Goal: Transaction & Acquisition: Book appointment/travel/reservation

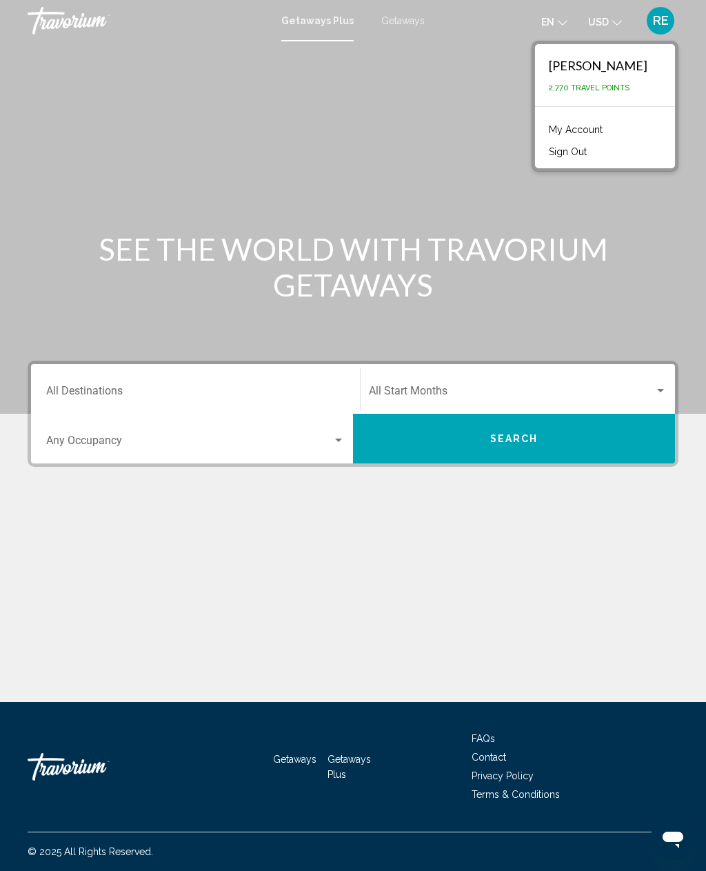
click at [637, 96] on div "Rosalind Epps 2,770 Travel Points" at bounding box center [605, 75] width 140 height 62
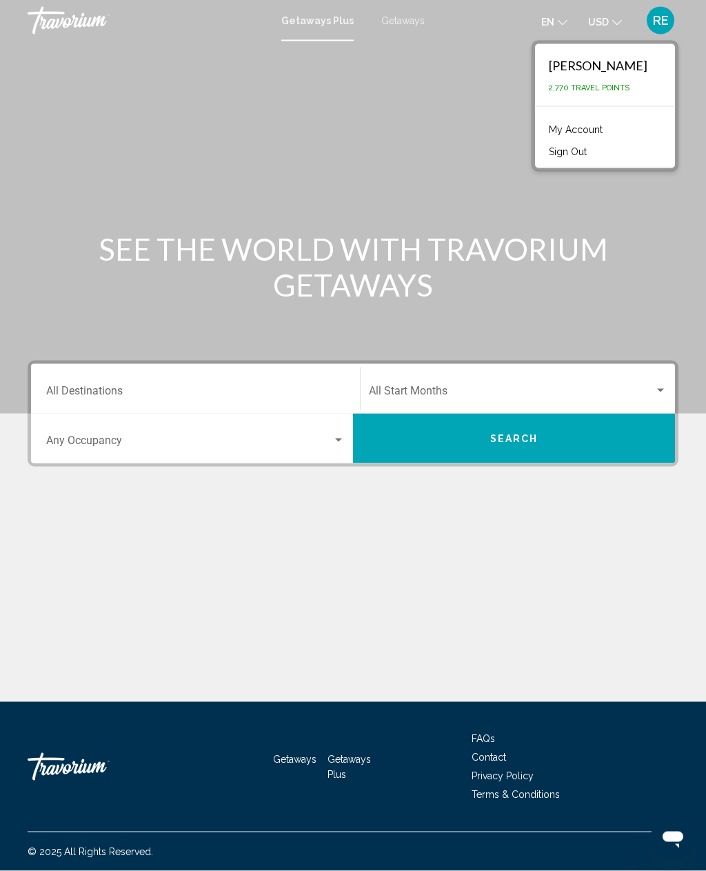
scroll to position [27, 0]
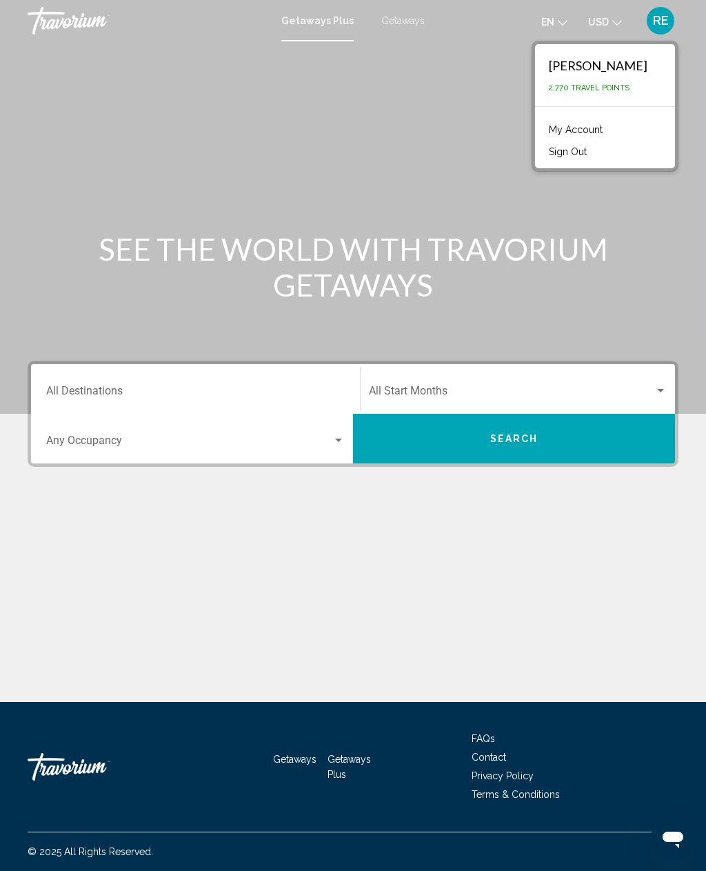
click at [610, 121] on link "My Account" at bounding box center [576, 130] width 68 height 18
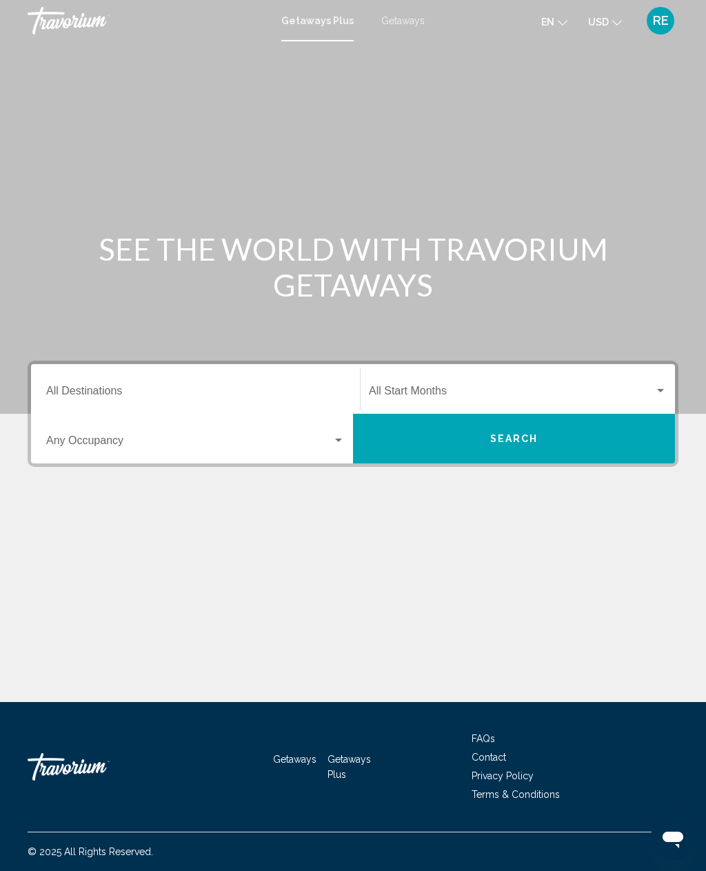
click at [107, 448] on span "Search widget" at bounding box center [189, 443] width 286 height 12
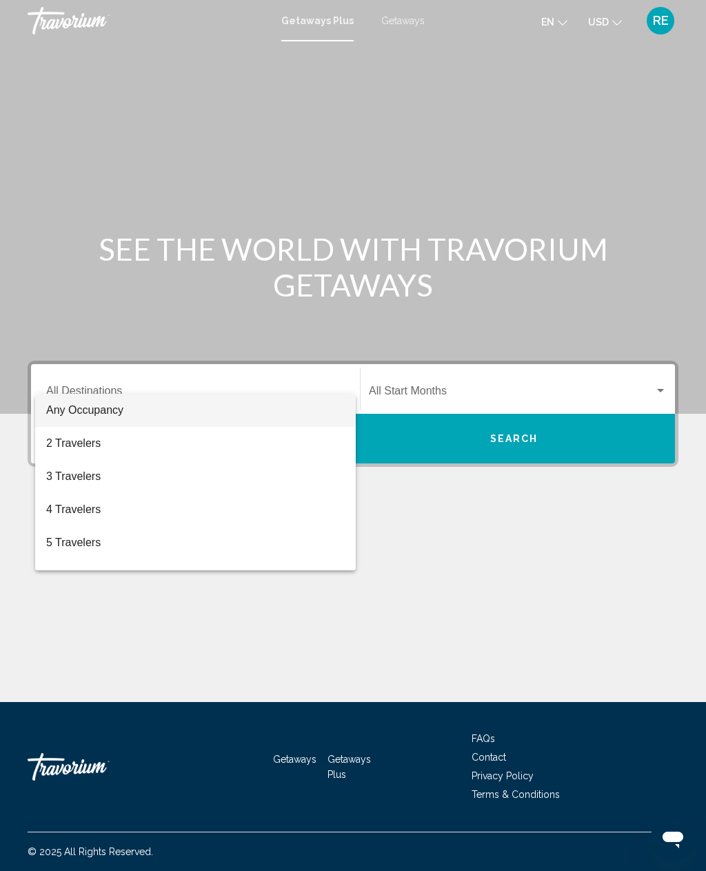
scroll to position [44, 0]
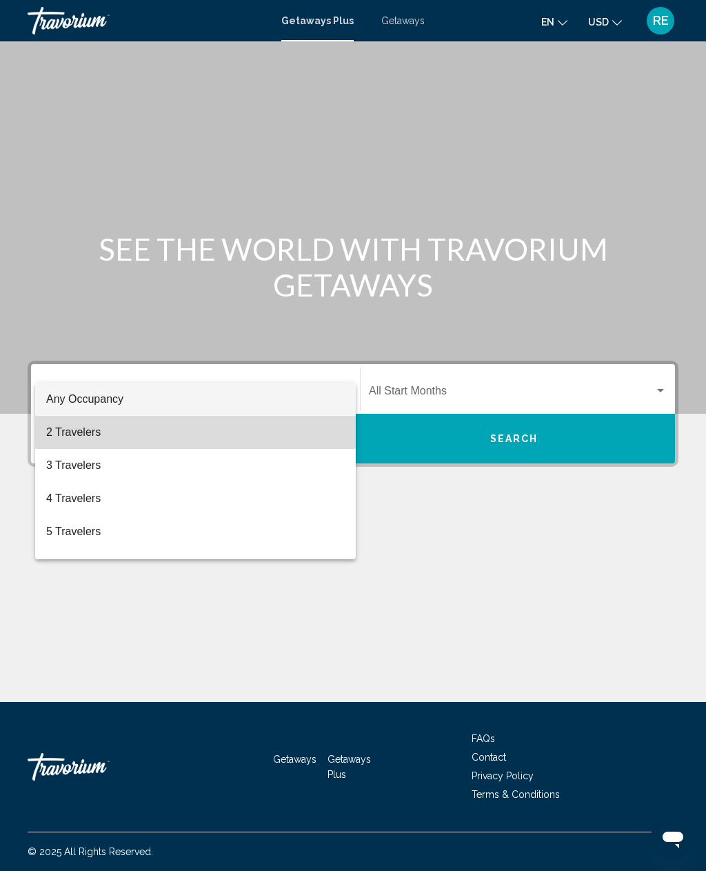
click at [93, 439] on span "2 Travelers" at bounding box center [195, 432] width 299 height 33
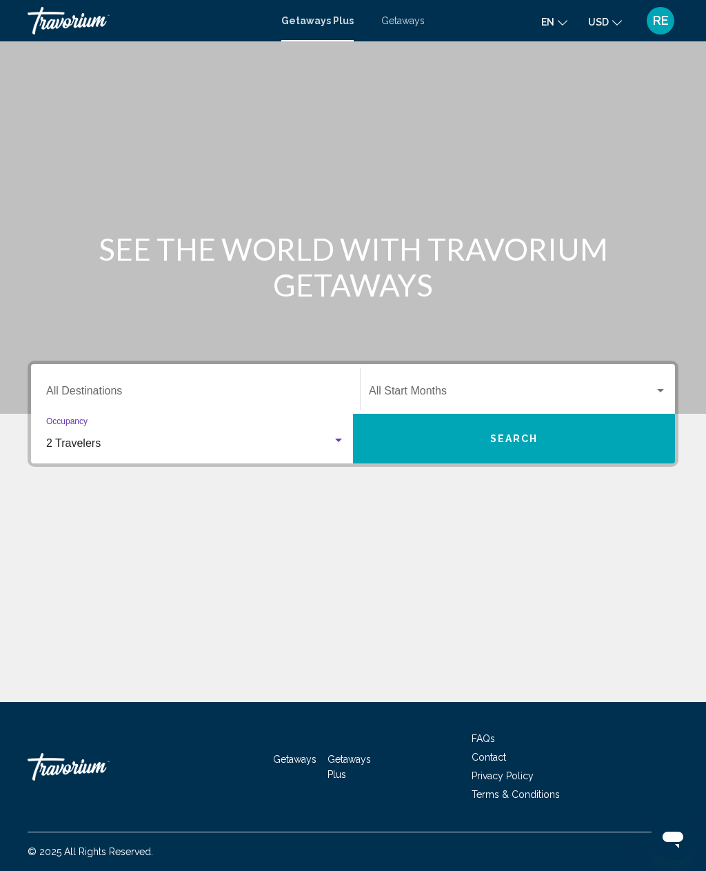
click at [118, 388] on input "Destination All Destinations" at bounding box center [195, 394] width 299 height 12
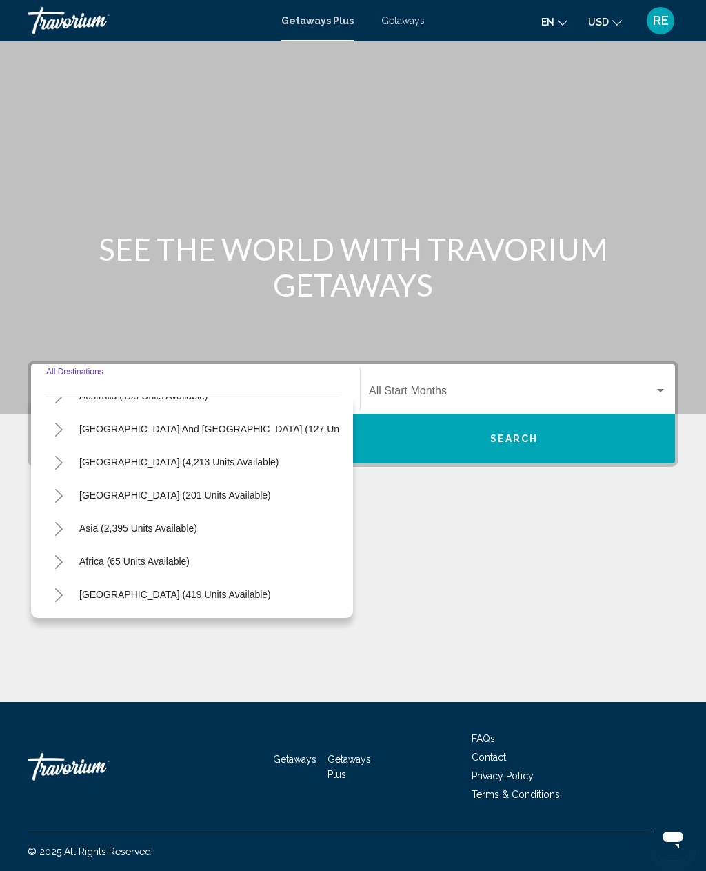
scroll to position [223, 0]
click at [150, 546] on button "Africa (65 units available)" at bounding box center [134, 562] width 124 height 32
type input "**********"
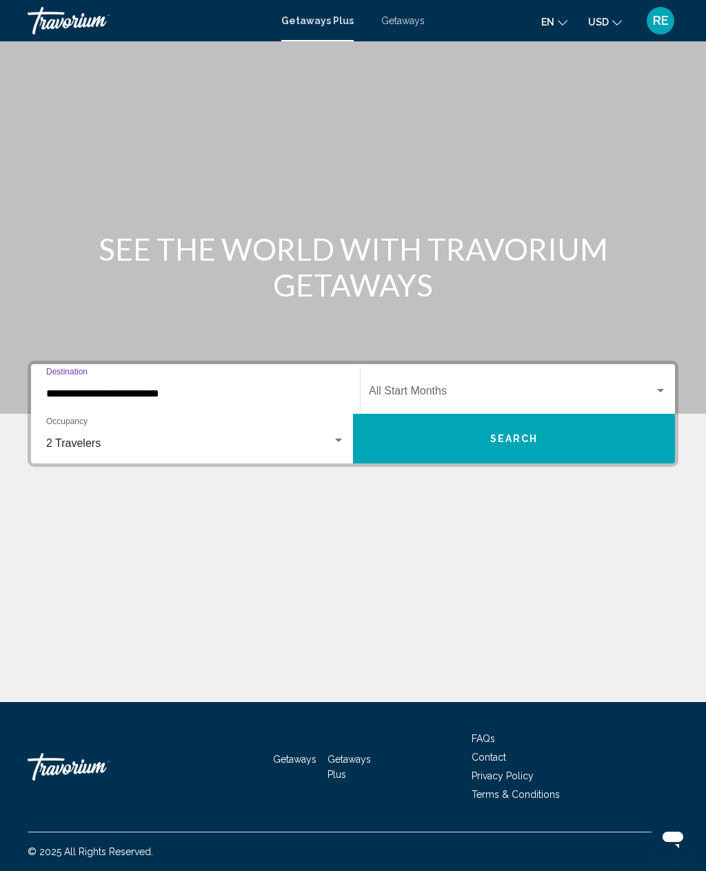
click at [550, 414] on button "Search" at bounding box center [514, 439] width 322 height 50
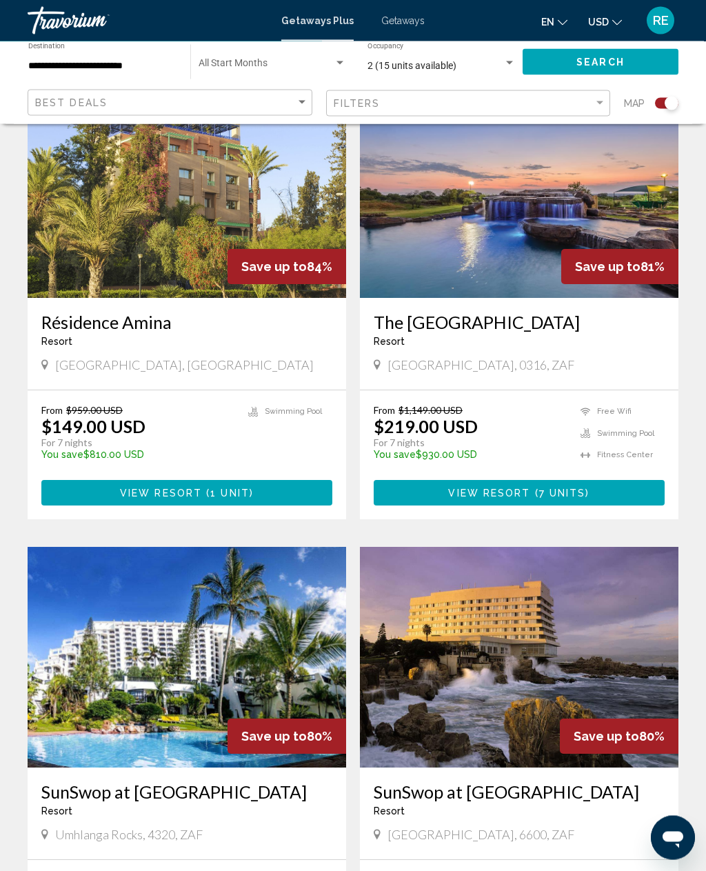
scroll to position [1477, 0]
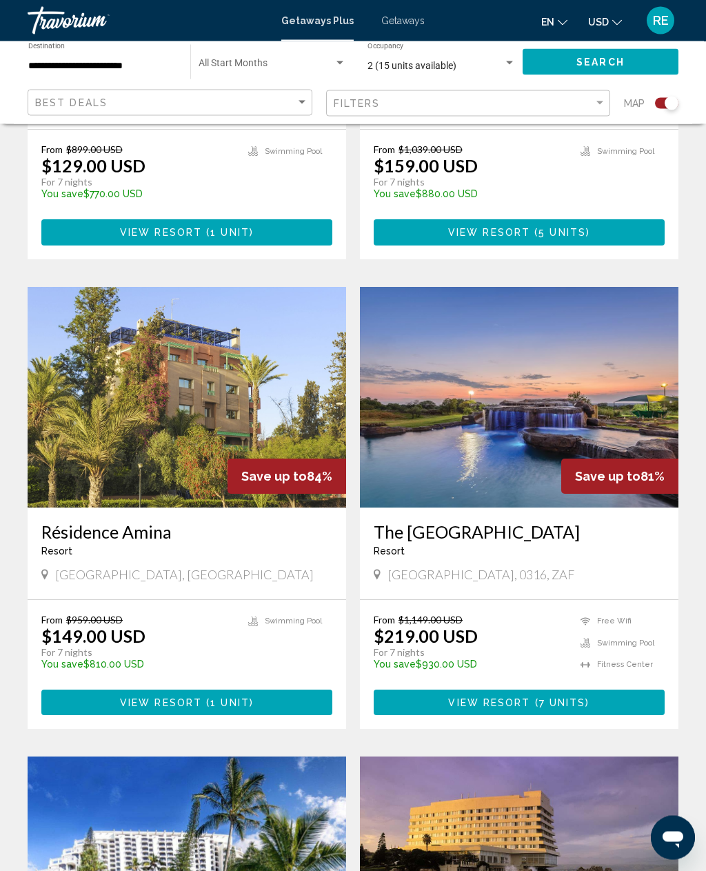
click at [518, 479] on img "Main content" at bounding box center [519, 398] width 319 height 221
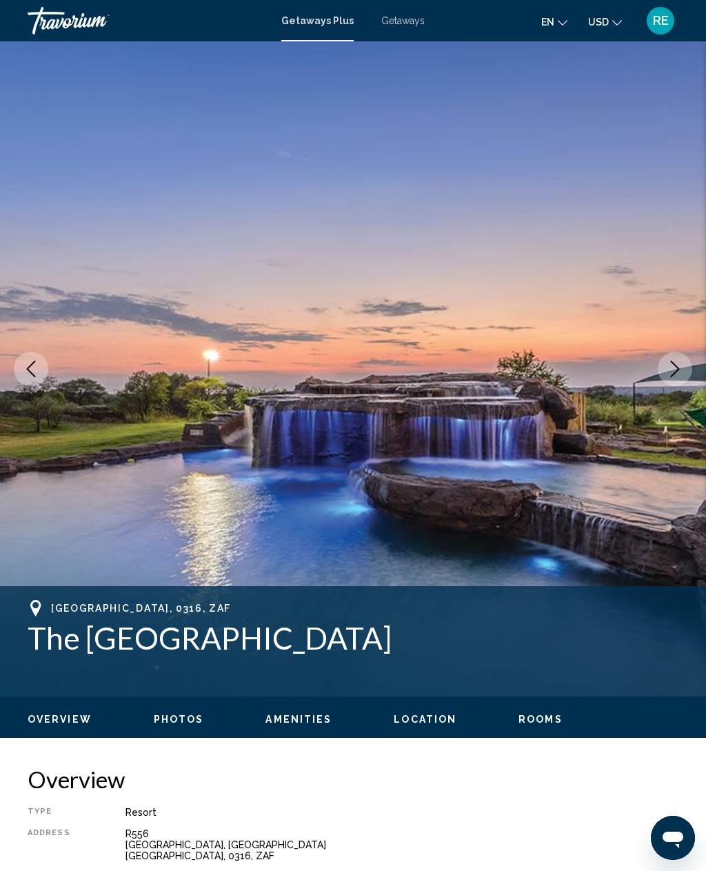
click at [668, 379] on button "Next image" at bounding box center [675, 369] width 34 height 34
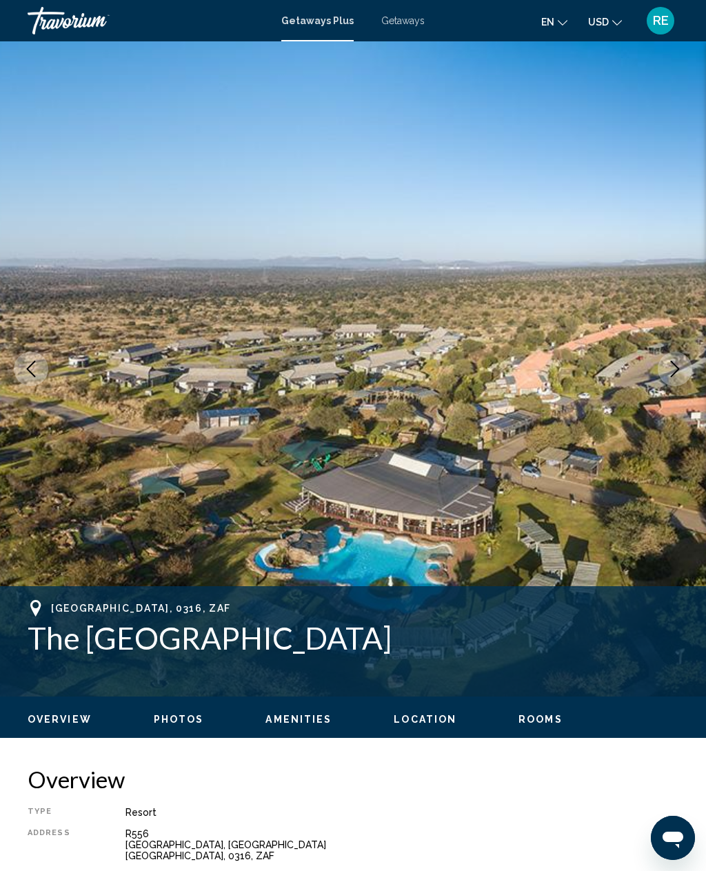
click at [677, 373] on icon "Next image" at bounding box center [675, 369] width 17 height 17
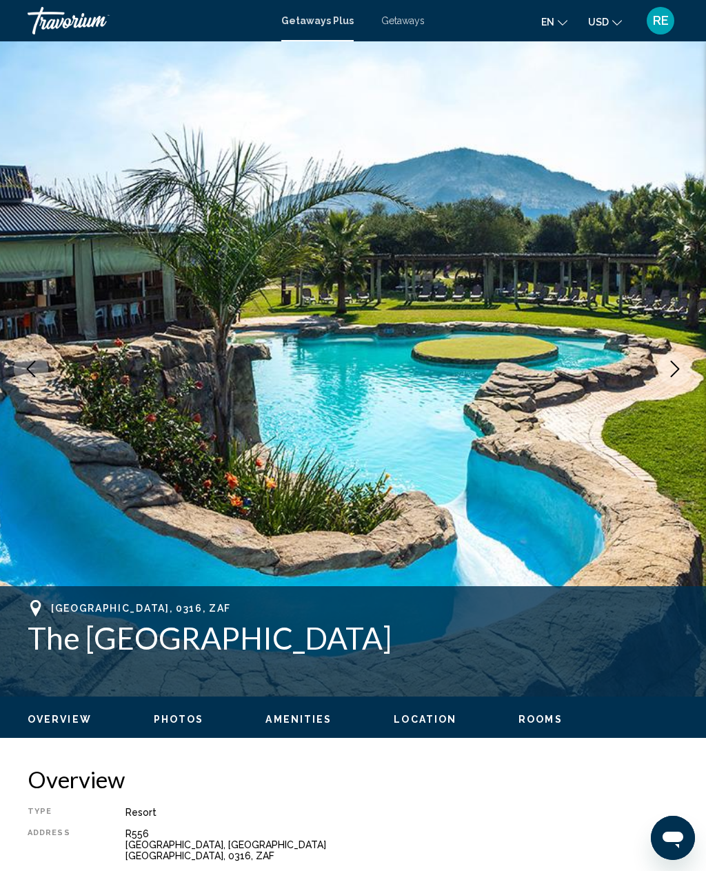
click at [676, 374] on icon "Next image" at bounding box center [675, 369] width 17 height 17
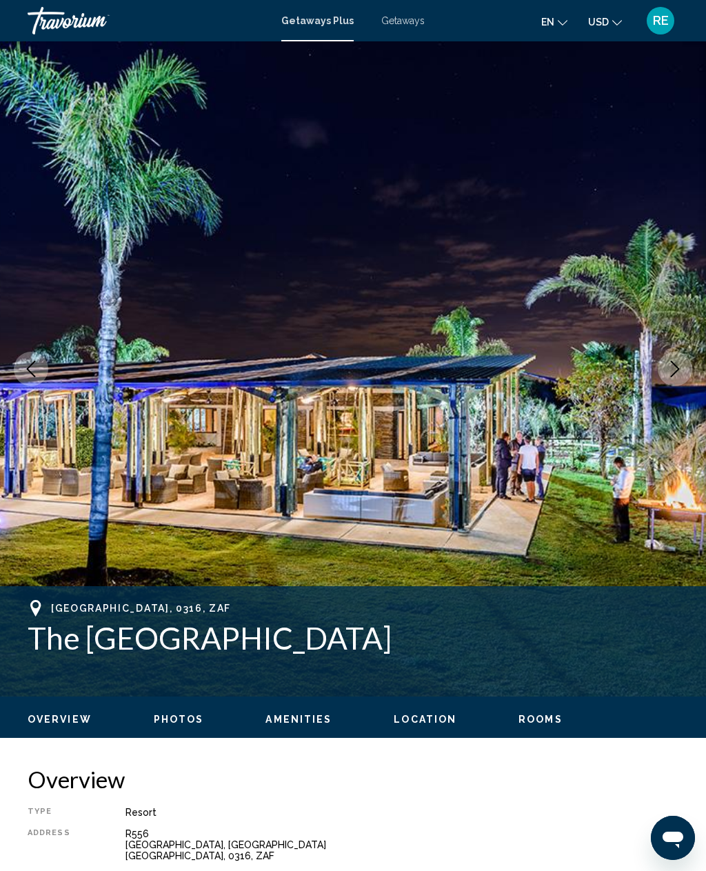
click at [673, 369] on icon "Next image" at bounding box center [675, 369] width 17 height 17
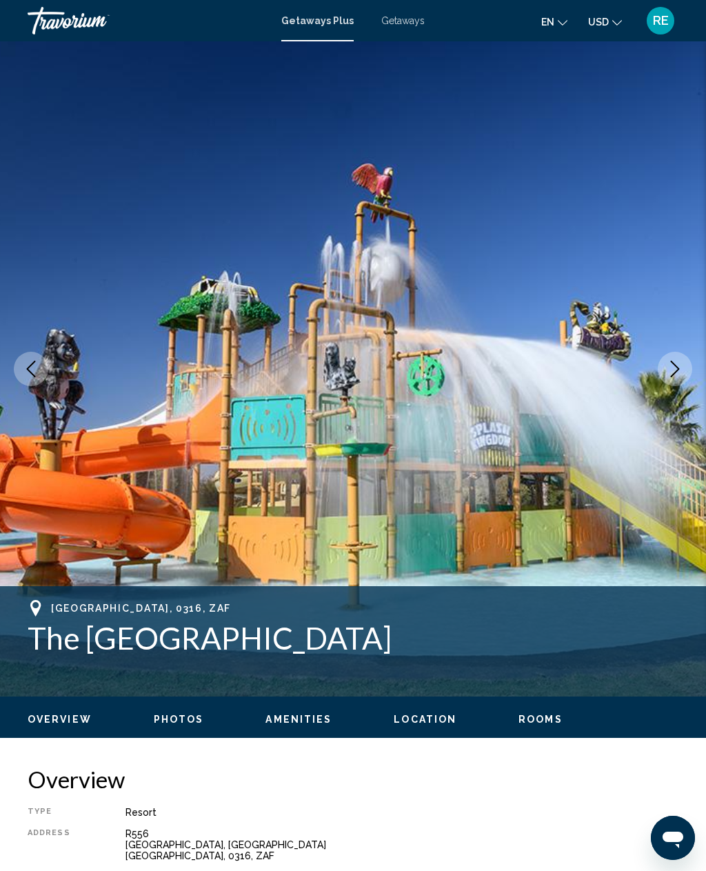
click at [674, 370] on icon "Next image" at bounding box center [675, 369] width 17 height 17
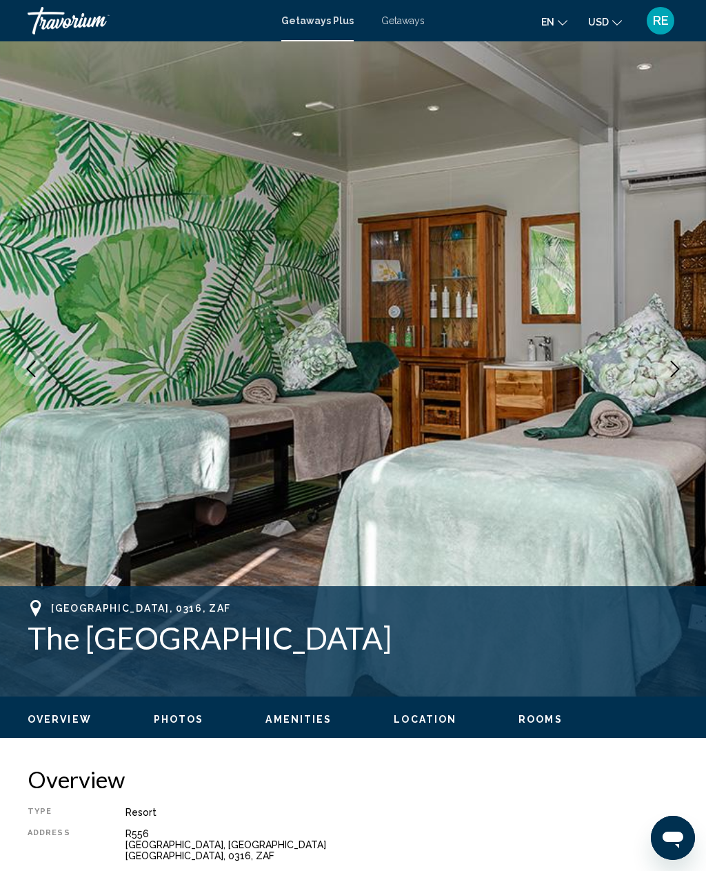
click at [675, 376] on icon "Next image" at bounding box center [675, 369] width 17 height 17
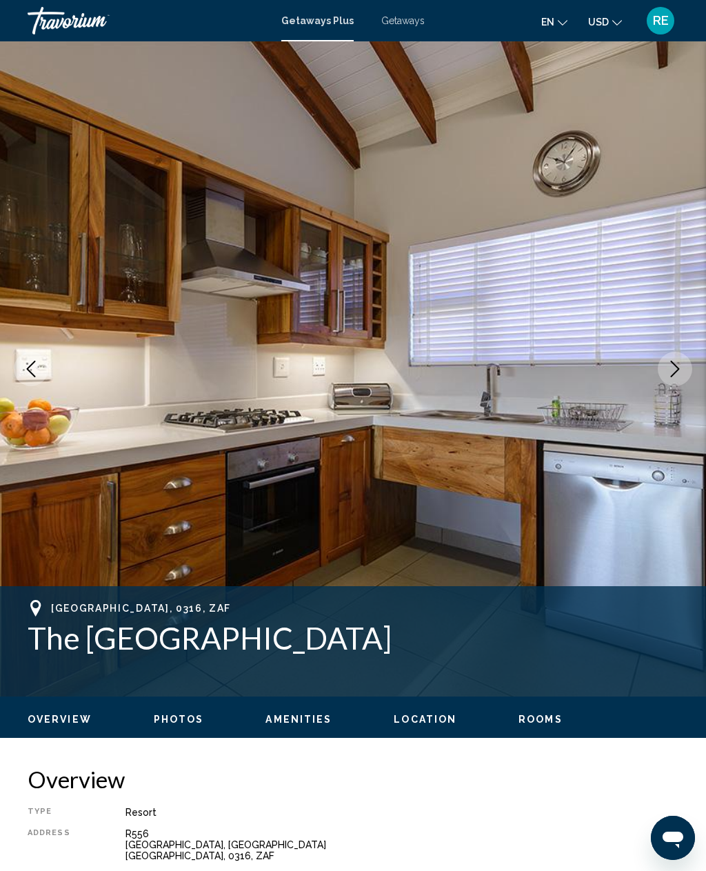
click at [681, 366] on icon "Next image" at bounding box center [675, 369] width 17 height 17
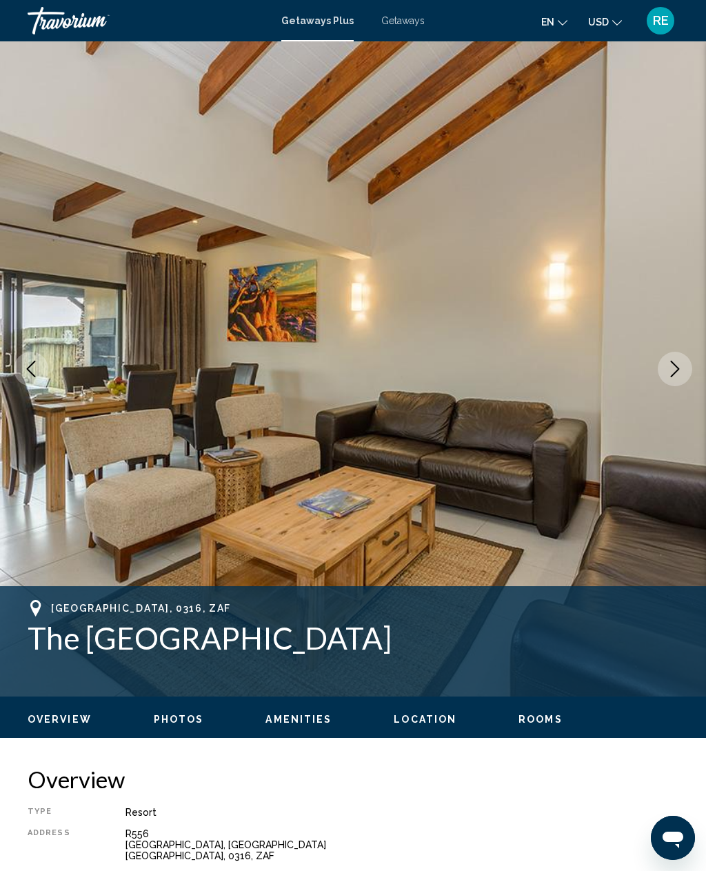
click at [669, 372] on icon "Next image" at bounding box center [675, 369] width 17 height 17
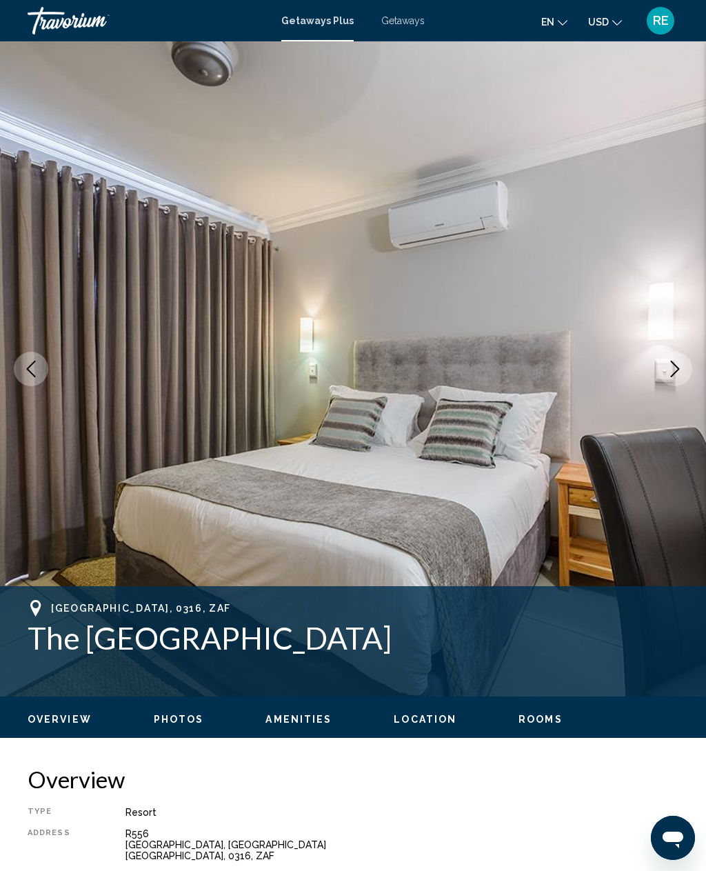
click at [671, 377] on button "Next image" at bounding box center [675, 369] width 34 height 34
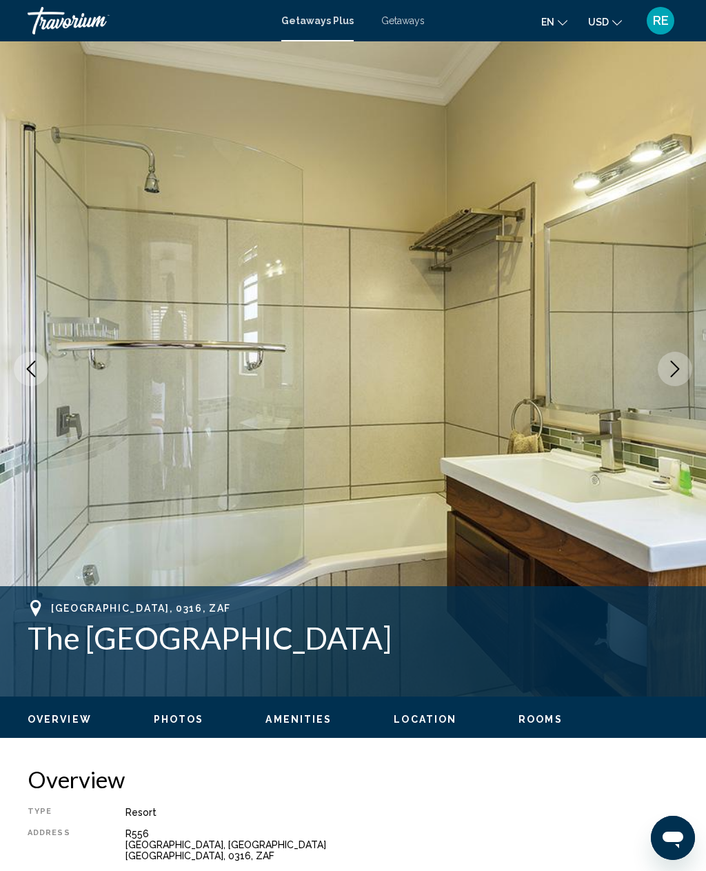
click at [668, 377] on icon "Next image" at bounding box center [675, 369] width 17 height 17
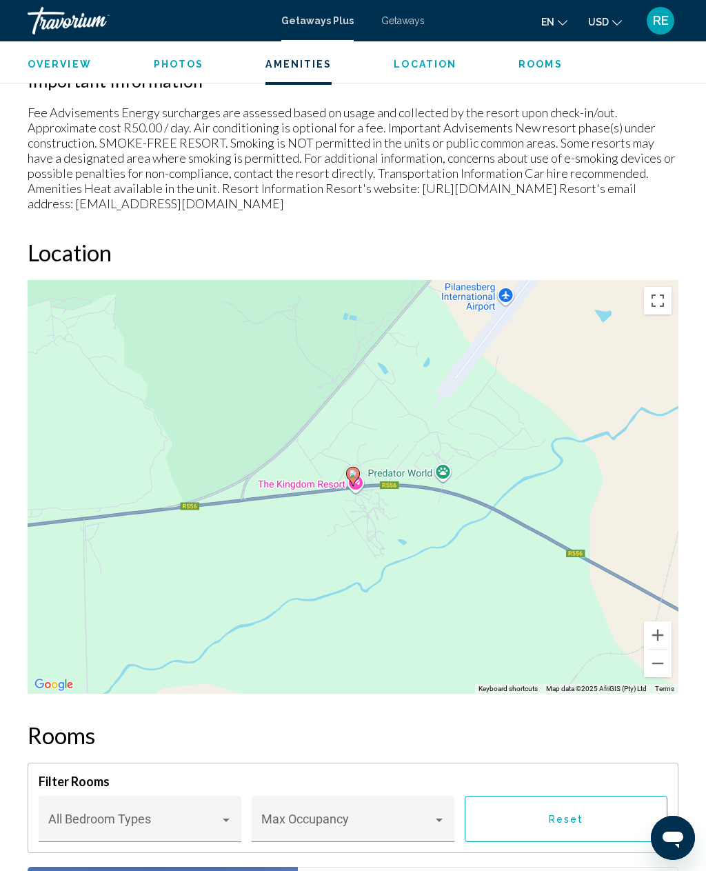
scroll to position [1850, 0]
click at [679, 846] on icon "Open messaging window" at bounding box center [673, 840] width 21 height 17
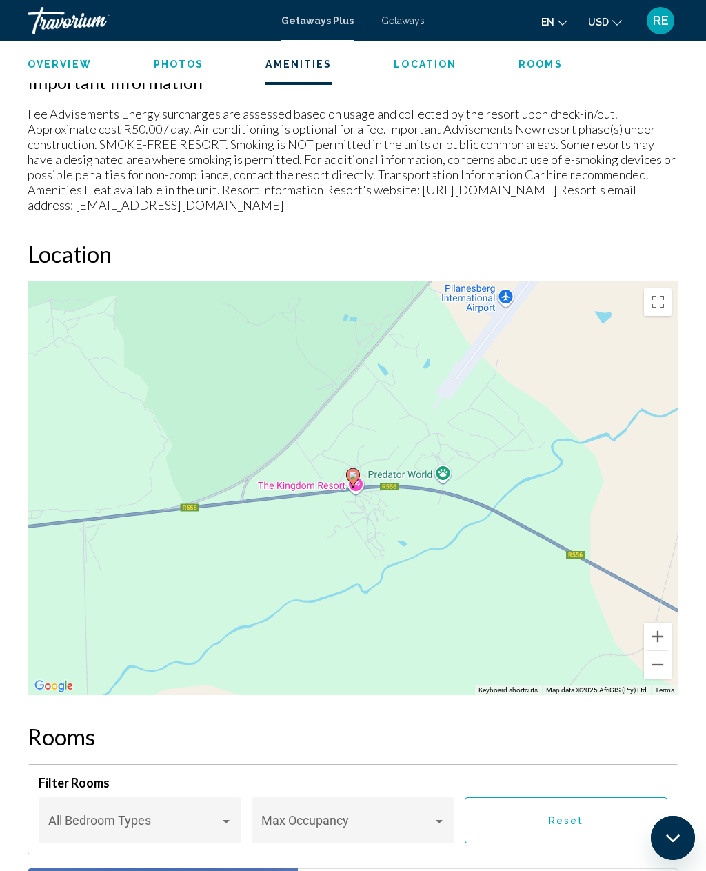
scroll to position [0, 0]
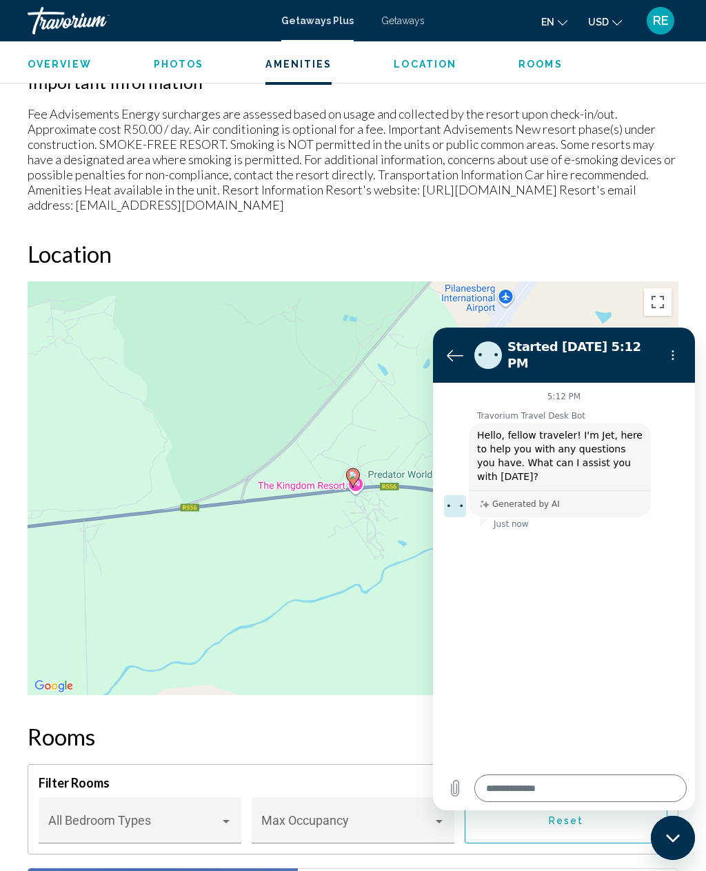
type textarea "*"
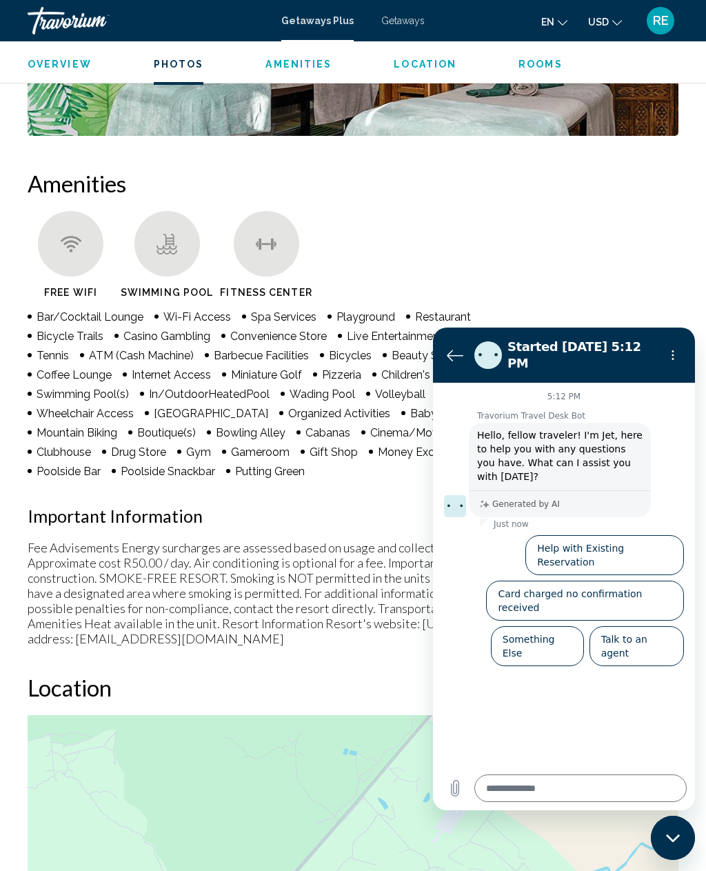
scroll to position [1414, 0]
